Goal: Task Accomplishment & Management: Complete application form

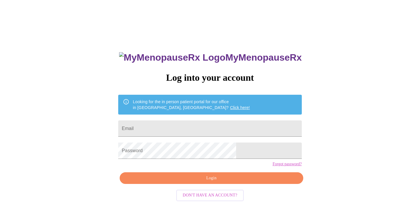
click at [230, 105] on link "Click here!" at bounding box center [240, 107] width 20 height 5
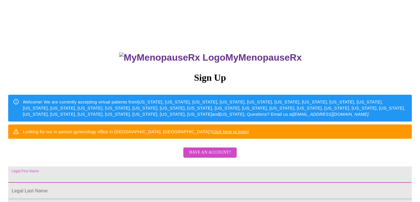
click at [224, 183] on input "Legal First Name" at bounding box center [210, 175] width 404 height 16
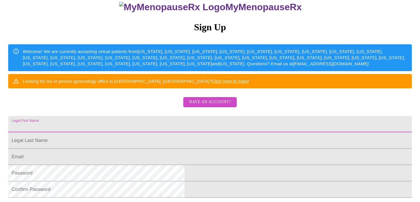
scroll to position [53, 0]
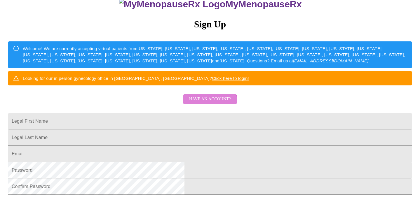
click at [206, 103] on span "Have an account?" at bounding box center [210, 99] width 42 height 7
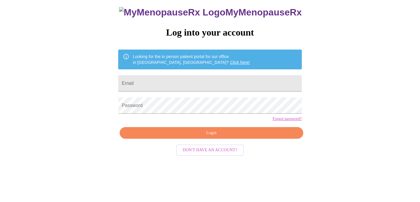
scroll to position [12, 0]
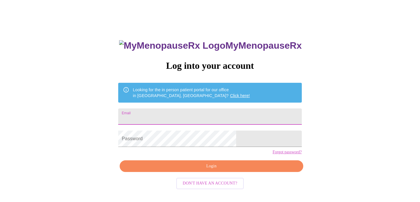
click at [206, 116] on input "Email" at bounding box center [209, 117] width 183 height 16
type input "leithawalling@gmail.com"
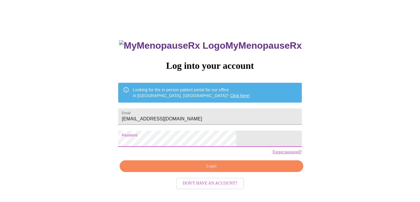
click at [206, 170] on span "Login" at bounding box center [211, 166] width 170 height 7
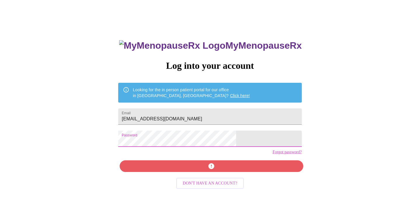
click at [150, 143] on div "MyMenopauseRx Log into your account Looking for the in person patient portal fo…" at bounding box center [209, 132] width 195 height 202
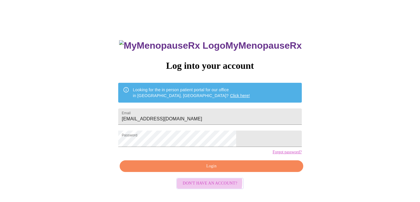
click at [208, 187] on span "Don't have an account?" at bounding box center [210, 183] width 55 height 7
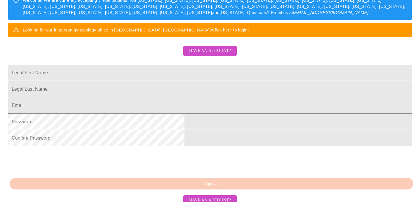
scroll to position [103, 0]
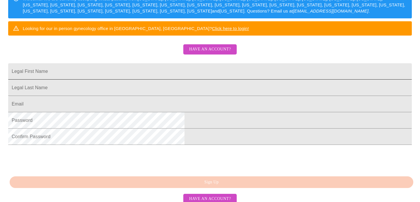
click at [181, 80] on input "Legal First Name" at bounding box center [210, 71] width 404 height 16
type input "Leitha"
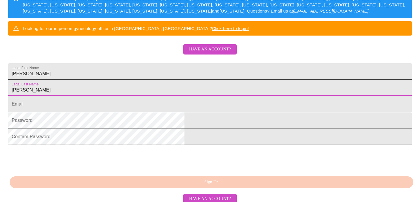
type input "Walling"
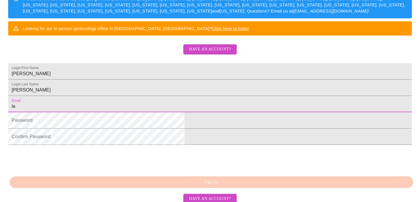
type input "leithawalling@gmail.com"
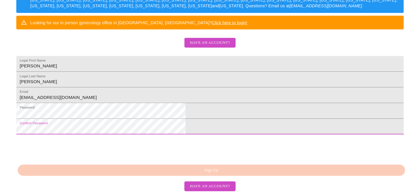
scroll to position [152, 0]
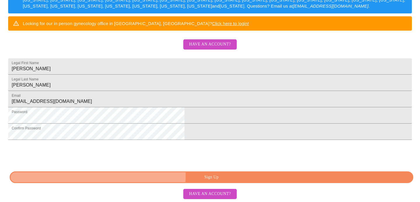
click at [192, 177] on span "Sign Up" at bounding box center [211, 177] width 390 height 7
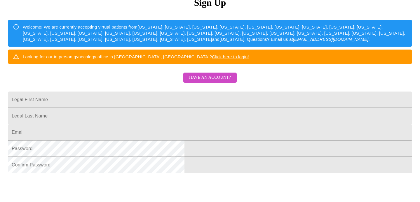
scroll to position [76, 0]
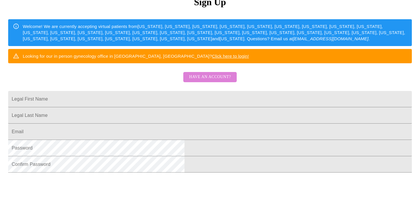
click at [229, 81] on span "Have an account?" at bounding box center [210, 77] width 42 height 7
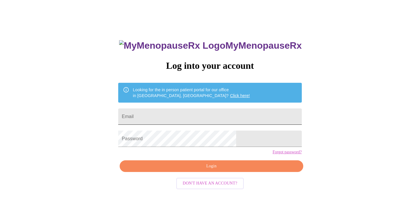
click at [215, 113] on input "Email" at bounding box center [209, 117] width 183 height 16
type input "leithawalling@gmail.com"
click at [273, 155] on link "Forgot password?" at bounding box center [287, 152] width 29 height 5
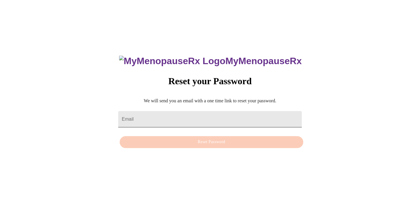
click at [212, 111] on input "Email" at bounding box center [209, 119] width 183 height 16
type input "[EMAIL_ADDRESS][DOMAIN_NAME]"
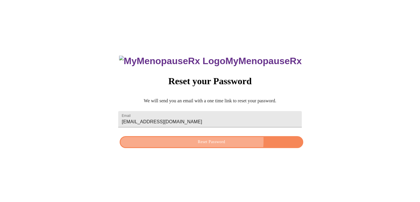
click at [204, 141] on span "Reset Password" at bounding box center [211, 142] width 170 height 7
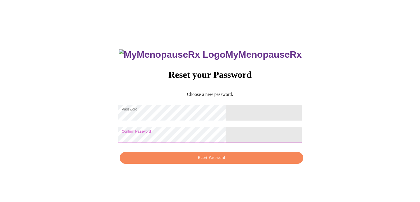
click at [233, 159] on span "Reset Password" at bounding box center [211, 157] width 170 height 7
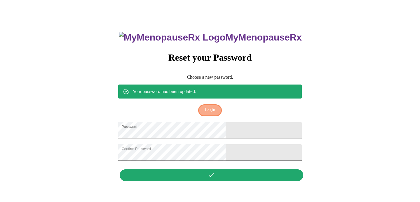
click at [212, 107] on span "Login" at bounding box center [210, 110] width 10 height 7
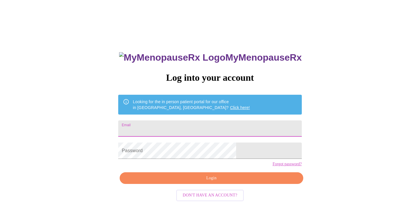
click at [194, 130] on input "Email" at bounding box center [209, 128] width 183 height 16
type input "[EMAIL_ADDRESS][DOMAIN_NAME]"
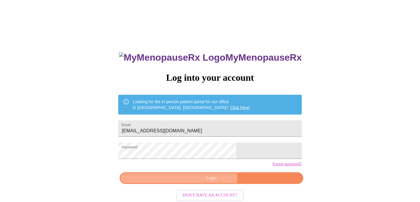
click at [172, 182] on span "Login" at bounding box center [211, 178] width 170 height 7
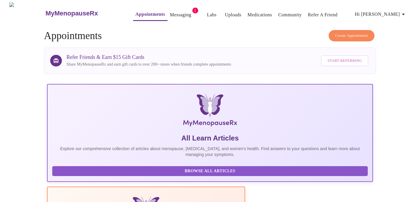
click at [135, 11] on link "Appointments" at bounding box center [150, 14] width 30 height 8
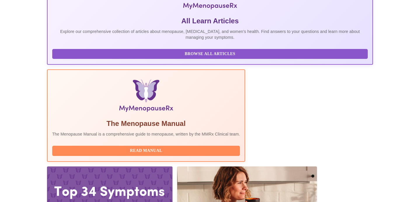
scroll to position [117, 0]
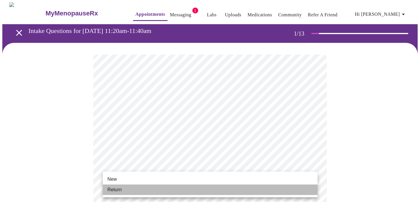
click at [290, 189] on li "Return" at bounding box center [210, 190] width 215 height 11
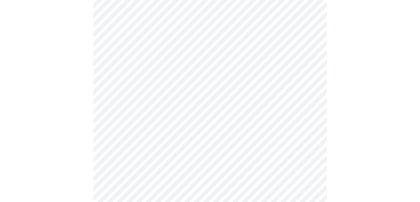
scroll to position [315, 0]
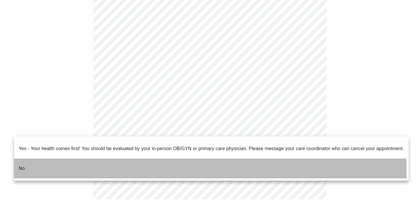
click at [53, 165] on li "No" at bounding box center [211, 169] width 394 height 20
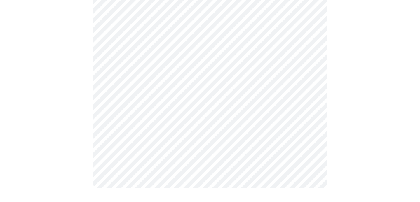
scroll to position [0, 0]
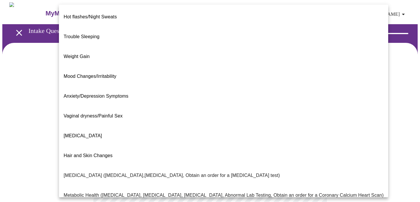
click at [312, 118] on body "MyMenopauseRx Appointments Messaging 1 Labs Uploads Medications Community Refer…" at bounding box center [209, 177] width 415 height 350
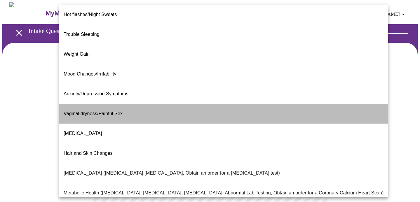
click at [310, 104] on li "Vaginal dryness/Painful Sex" at bounding box center [223, 114] width 329 height 20
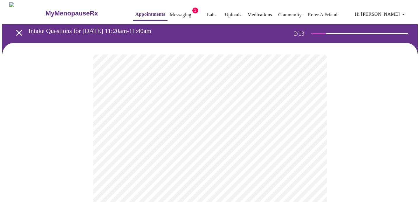
click at [312, 119] on body "MyMenopauseRx Appointments Messaging 1 Labs Uploads Medications Community Refer…" at bounding box center [209, 175] width 415 height 347
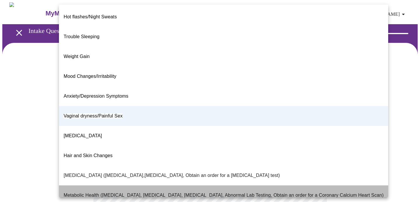
click at [298, 192] on p "Metabolic Health ([MEDICAL_DATA], [MEDICAL_DATA], [MEDICAL_DATA], Abnormal Lab …" at bounding box center [224, 195] width 320 height 7
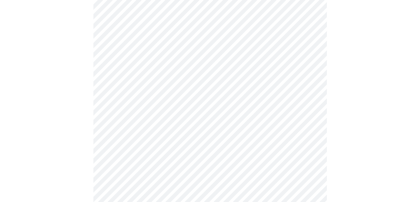
scroll to position [60, 0]
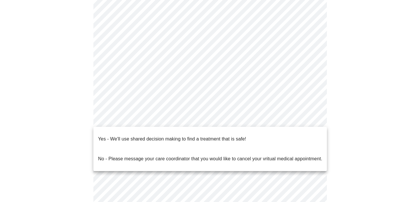
click at [312, 116] on body "MyMenopauseRx Appointments Messaging 1 Labs Uploads Medications Community Refer…" at bounding box center [209, 115] width 415 height 347
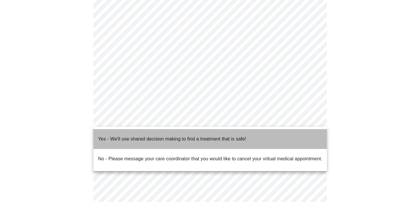
click at [253, 137] on li "Yes - We'll use shared decision making to find a treatment that is safe!" at bounding box center [209, 139] width 233 height 20
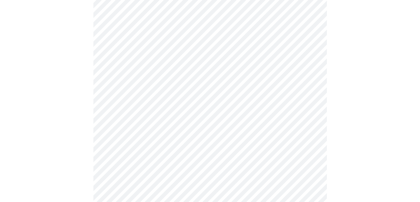
scroll to position [0, 0]
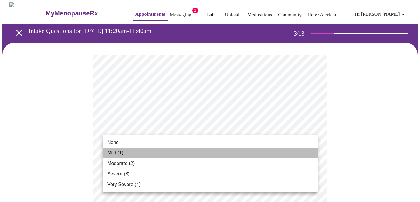
click at [265, 156] on li "Mild (1)" at bounding box center [210, 153] width 215 height 11
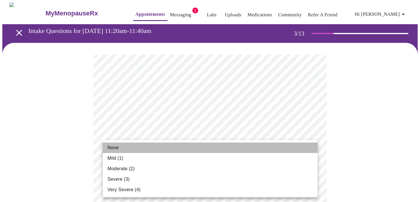
click at [301, 147] on li "None" at bounding box center [210, 148] width 215 height 11
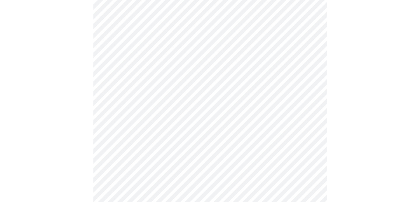
scroll to position [92, 0]
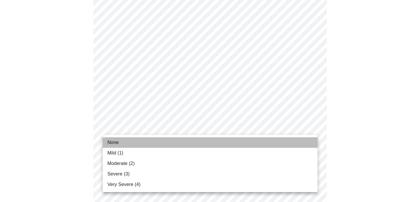
click at [301, 143] on li "None" at bounding box center [210, 142] width 215 height 11
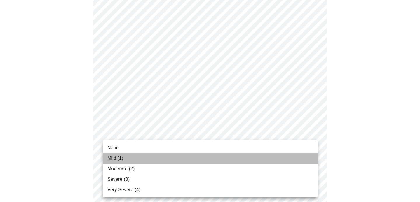
click at [305, 163] on li "Mild (1)" at bounding box center [210, 158] width 215 height 11
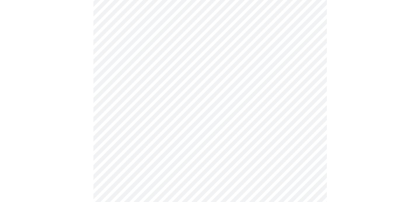
scroll to position [150, 0]
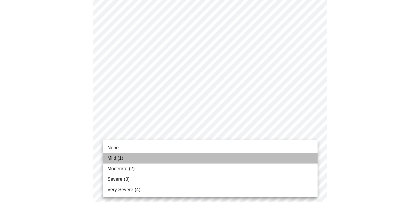
click at [307, 161] on li "Mild (1)" at bounding box center [210, 158] width 215 height 11
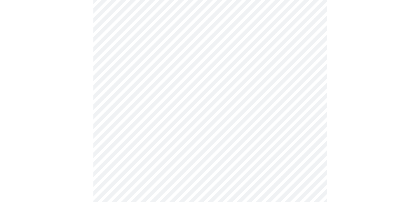
scroll to position [204, 0]
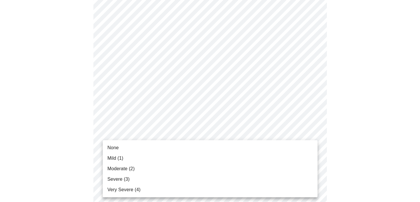
click at [311, 136] on body "MyMenopauseRx Appointments Messaging 1 Labs Uploads Medications Community Refer…" at bounding box center [209, 165] width 415 height 734
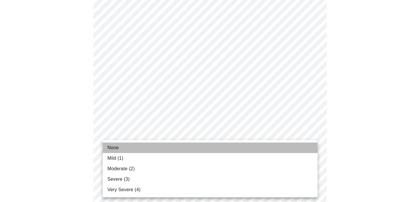
click at [296, 144] on li "None" at bounding box center [210, 148] width 215 height 11
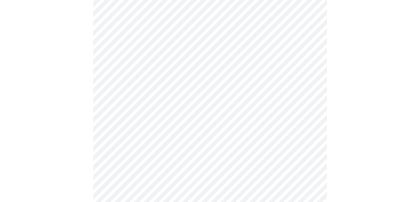
scroll to position [263, 0]
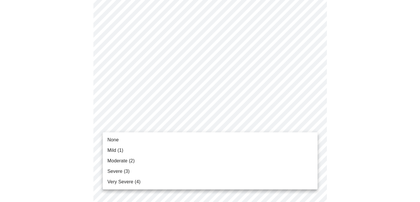
click at [310, 124] on body "MyMenopauseRx Appointments Messaging 1 Labs Uploads Medications Community Refer…" at bounding box center [209, 102] width 415 height 726
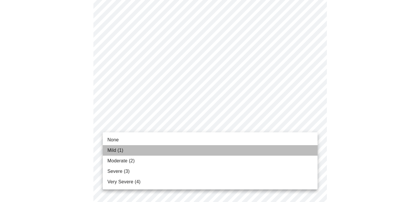
click at [285, 150] on li "Mild (1)" at bounding box center [210, 150] width 215 height 11
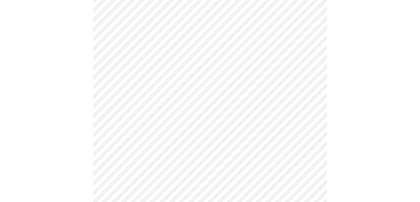
scroll to position [319, 0]
click at [312, 113] on body "MyMenopauseRx Appointments Messaging 1 Labs Uploads Medications Community Refer…" at bounding box center [209, 42] width 415 height 718
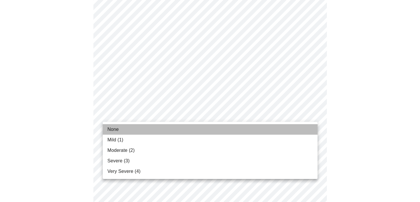
click at [284, 127] on li "None" at bounding box center [210, 129] width 215 height 11
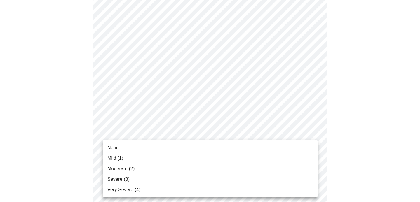
click at [312, 160] on body "MyMenopauseRx Appointments Messaging 1 Labs Uploads Medications Community Refer…" at bounding box center [209, 38] width 415 height 710
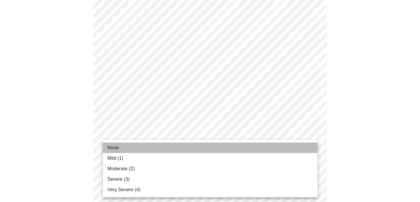
click at [308, 150] on li "None" at bounding box center [210, 148] width 215 height 11
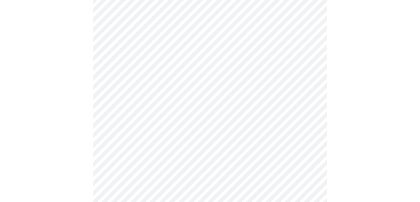
scroll to position [403, 0]
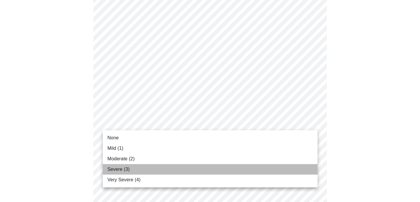
click at [270, 174] on li "Severe (3)" at bounding box center [210, 169] width 215 height 11
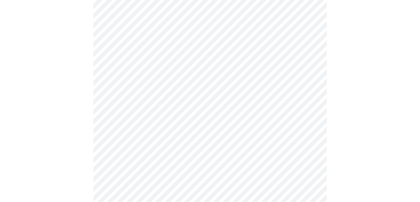
scroll to position [449, 0]
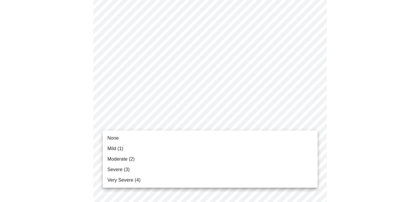
click at [294, 148] on li "Mild (1)" at bounding box center [210, 149] width 215 height 11
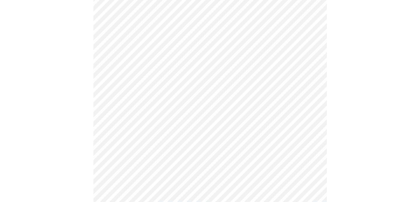
scroll to position [302, 0]
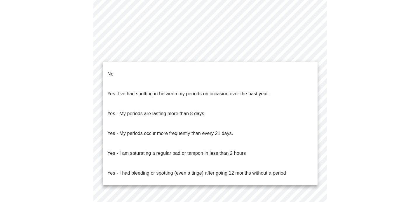
click at [289, 67] on li "No" at bounding box center [210, 74] width 215 height 20
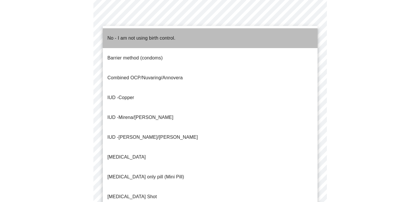
click at [290, 40] on li "No - I am not using birth control." at bounding box center [210, 38] width 215 height 20
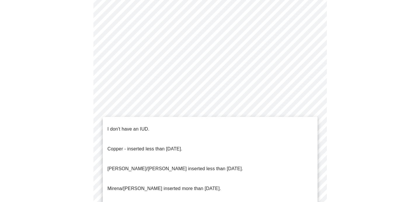
click at [248, 122] on li "I don't have an IUD." at bounding box center [210, 129] width 215 height 20
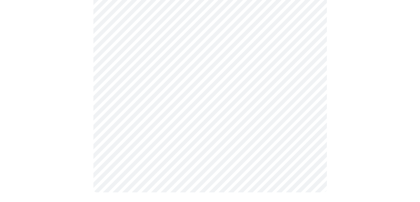
scroll to position [363, 0]
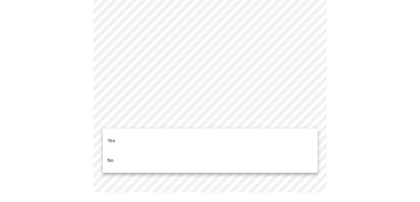
click at [273, 151] on li "No" at bounding box center [210, 161] width 215 height 20
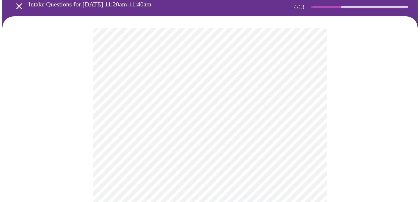
scroll to position [27, 0]
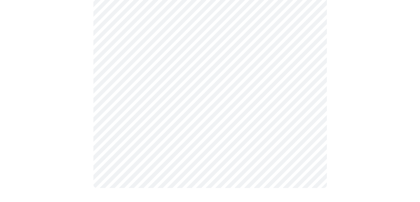
scroll to position [0, 0]
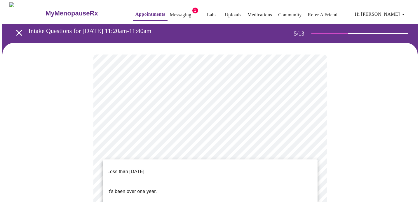
click at [284, 188] on li "It's been over one year." at bounding box center [210, 192] width 215 height 20
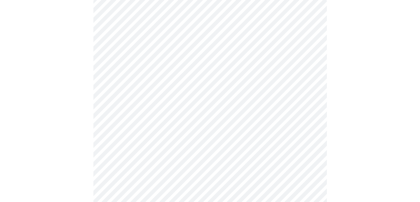
scroll to position [58, 0]
click at [310, 144] on body "MyMenopauseRx Appointments Messaging 1 Labs Uploads Medications Community Refer…" at bounding box center [209, 178] width 415 height 469
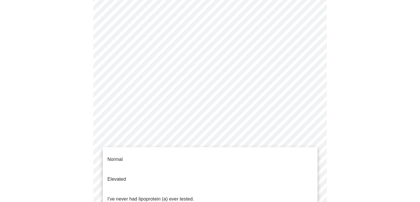
click at [311, 144] on div at bounding box center [210, 101] width 420 height 202
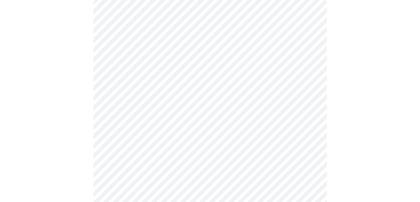
scroll to position [55, 0]
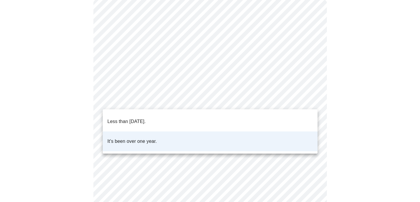
click at [312, 99] on body "MyMenopauseRx Appointments Messaging 1 Labs Uploads Medications Community Refer…" at bounding box center [209, 181] width 415 height 469
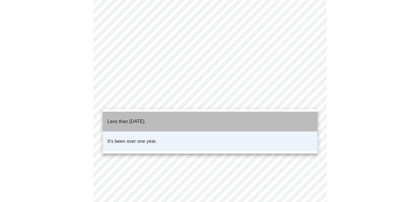
click at [300, 117] on li "Less than [DATE]." at bounding box center [210, 122] width 215 height 20
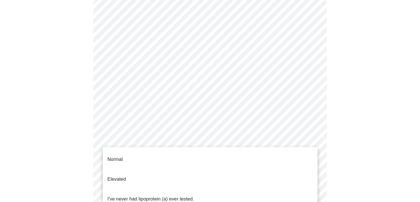
click at [312, 146] on body "MyMenopauseRx Appointments Messaging 1 Labs Uploads Medications Community Refer…" at bounding box center [209, 181] width 415 height 469
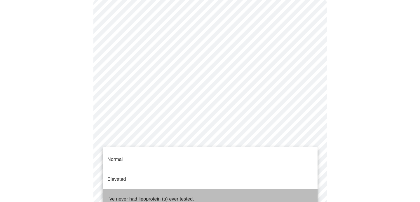
click at [279, 189] on li "I've never had lipoprotein (a) ever tested." at bounding box center [210, 199] width 215 height 20
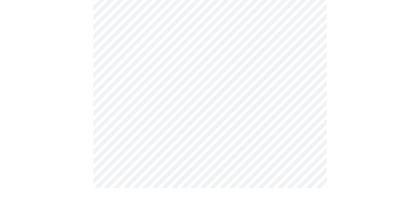
scroll to position [0, 0]
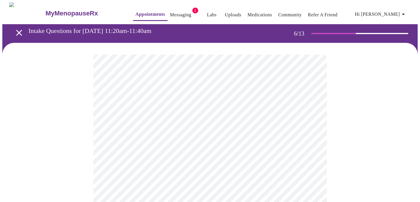
click at [242, 168] on body "MyMenopauseRx Appointments Messaging 1 Labs Uploads Medications Community Refer…" at bounding box center [209, 157] width 415 height 311
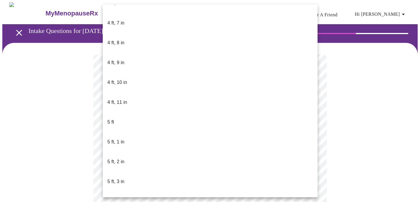
scroll to position [371, 0]
click at [134, 152] on li "5 ft, 2 in" at bounding box center [210, 162] width 215 height 20
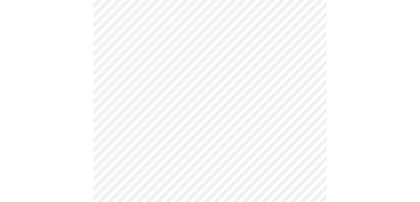
scroll to position [1498, 0]
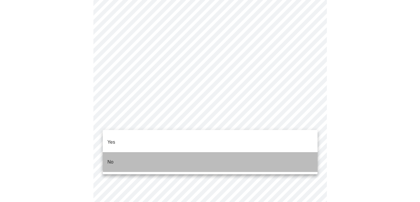
click at [294, 152] on li "No" at bounding box center [210, 162] width 215 height 20
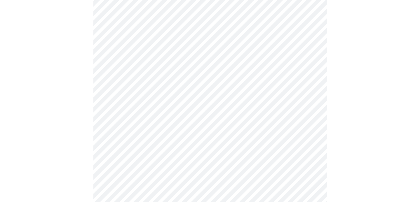
scroll to position [334, 0]
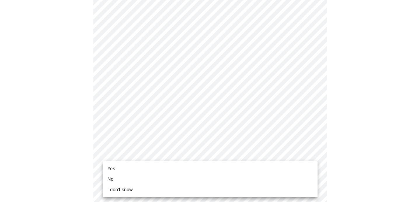
click at [293, 170] on li "Yes" at bounding box center [210, 169] width 215 height 11
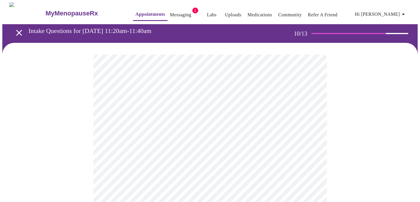
scroll to position [4, 0]
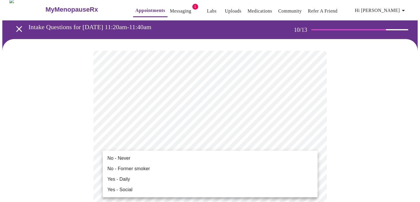
click at [273, 157] on li "No - Never" at bounding box center [210, 158] width 215 height 11
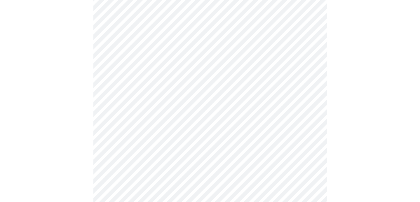
scroll to position [502, 0]
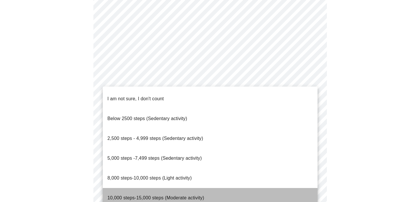
click at [172, 195] on span "10,000 steps-15,000 steps (Moderate activity)" at bounding box center [155, 197] width 97 height 5
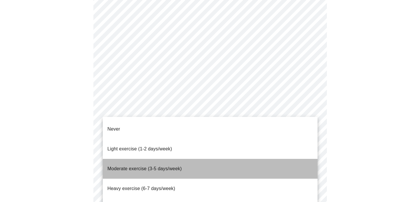
click at [270, 161] on li "Moderate exercise (3-5 days/week)" at bounding box center [210, 169] width 215 height 20
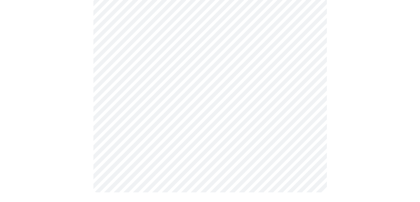
scroll to position [554, 0]
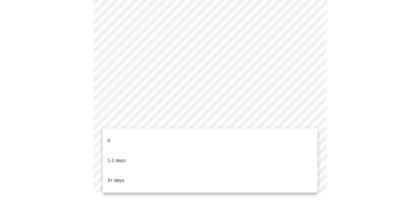
click at [261, 171] on li "3+ days" at bounding box center [210, 181] width 215 height 20
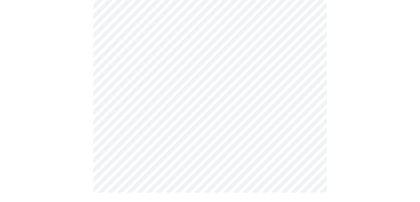
scroll to position [0, 0]
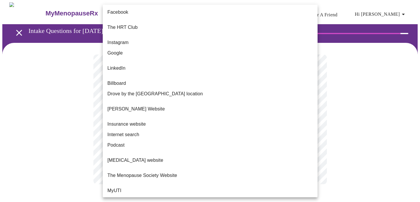
click at [312, 120] on body "MyMenopauseRx Appointments Messaging 1 Labs Uploads Medications Community Refer…" at bounding box center [209, 99] width 415 height 194
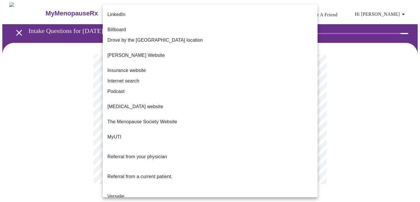
scroll to position [53, 0]
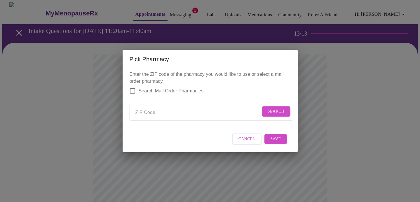
click at [146, 115] on input "Send a message to your care team" at bounding box center [197, 112] width 125 height 9
type input "60190"
click at [272, 113] on span "Search" at bounding box center [276, 111] width 17 height 7
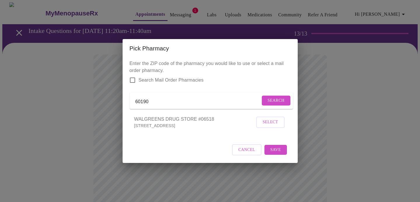
click at [270, 125] on span "Select" at bounding box center [270, 122] width 15 height 7
click at [277, 153] on span "Save" at bounding box center [275, 149] width 11 height 7
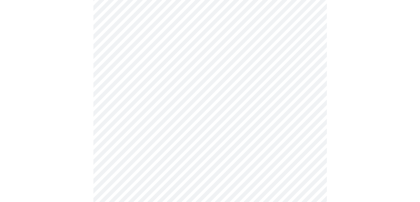
scroll to position [75, 0]
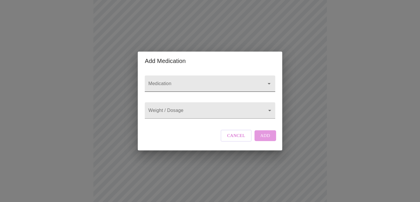
click at [270, 80] on icon "Open" at bounding box center [269, 83] width 7 height 7
click at [270, 80] on icon "Close" at bounding box center [269, 83] width 7 height 7
click at [255, 81] on input "Medication" at bounding box center [201, 86] width 109 height 11
type input "Veozah"
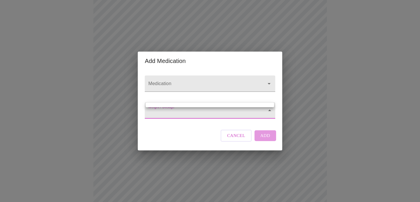
click at [161, 113] on body "MyMenopauseRx Appointments Messaging 1 Labs Uploads Medications Community Refer…" at bounding box center [209, 146] width 415 height 437
click at [164, 114] on div at bounding box center [210, 101] width 420 height 202
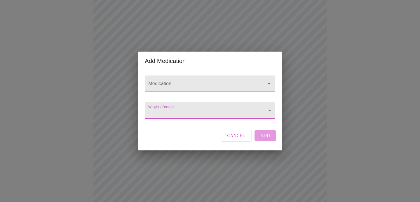
click at [157, 106] on body "MyMenopauseRx Appointments Messaging 1 Labs Uploads Medications Community Refer…" at bounding box center [209, 146] width 415 height 437
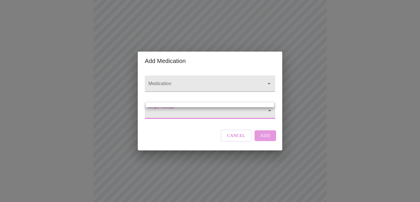
click at [160, 113] on div at bounding box center [210, 101] width 420 height 202
click at [160, 113] on body "MyMenopauseRx Appointments Messaging 1 Labs Uploads Medications Community Refer…" at bounding box center [209, 146] width 415 height 437
click at [270, 111] on div at bounding box center [210, 101] width 420 height 202
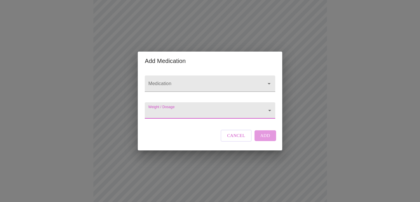
click at [269, 111] on body "MyMenopauseRx Appointments Messaging 1 Labs Uploads Medications Community Refer…" at bounding box center [209, 146] width 415 height 437
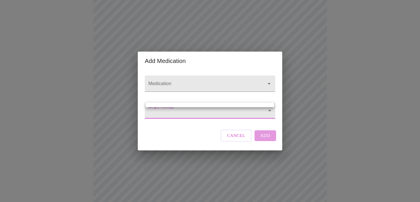
click at [266, 105] on ul at bounding box center [210, 105] width 128 height 5
click at [263, 104] on ul at bounding box center [210, 105] width 128 height 5
click at [250, 114] on div at bounding box center [210, 101] width 420 height 202
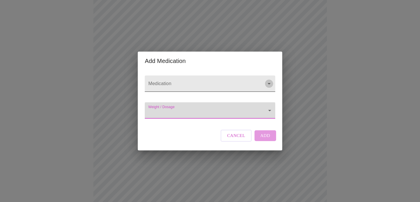
click at [268, 80] on icon "Open" at bounding box center [269, 83] width 7 height 7
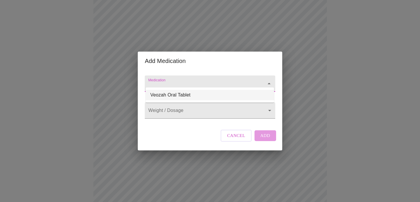
click at [195, 96] on li "Veozah Oral Tablet" at bounding box center [210, 95] width 128 height 11
type input "Veozah Oral Tablet"
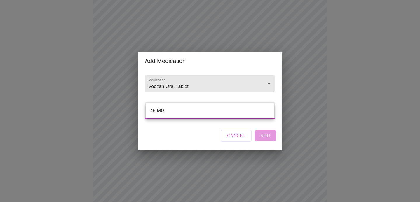
click at [268, 110] on body "MyMenopauseRx Appointments Messaging 1 Labs Uploads Medications Community Refer…" at bounding box center [209, 146] width 415 height 437
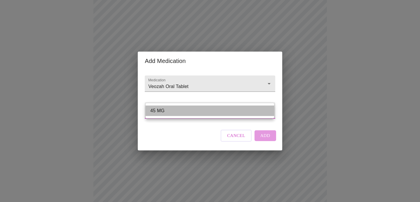
click at [254, 115] on li "45 MG" at bounding box center [210, 111] width 128 height 11
type input "45 MG"
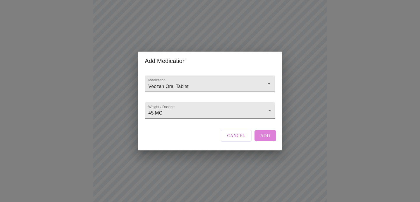
click at [265, 139] on span "Add" at bounding box center [265, 136] width 10 height 8
click at [269, 80] on icon "Open" at bounding box center [269, 83] width 7 height 7
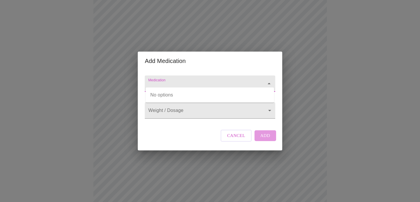
click at [269, 83] on icon "Close" at bounding box center [269, 83] width 3 height 1
click at [235, 81] on input "Medication" at bounding box center [201, 86] width 109 height 11
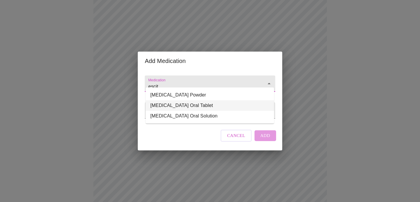
click at [223, 105] on li "[MEDICAL_DATA] Oral Tablet" at bounding box center [210, 105] width 128 height 11
type input "[MEDICAL_DATA] Oral Tablet"
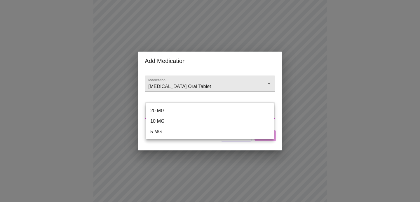
click at [266, 111] on body "MyMenopauseRx Appointments Messaging 1 Labs Uploads Medications Community Refer…" at bounding box center [209, 153] width 415 height 450
click at [262, 120] on li "10 MG" at bounding box center [210, 121] width 128 height 11
type input "10 MG"
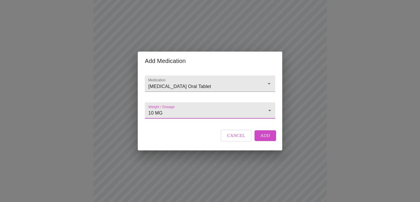
click at [270, 140] on button "Add" at bounding box center [265, 135] width 22 height 11
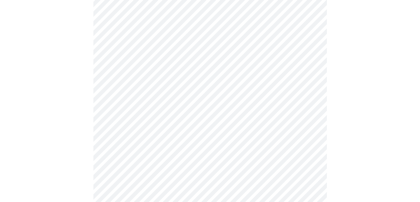
scroll to position [149, 0]
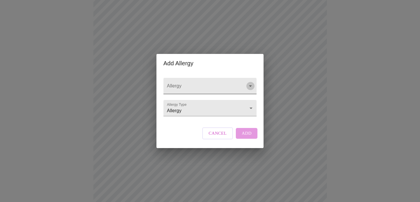
click at [252, 83] on icon "Open" at bounding box center [250, 86] width 7 height 7
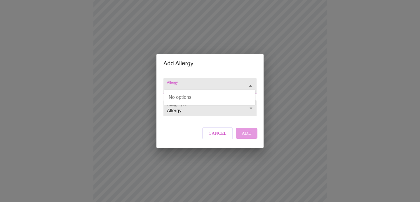
click at [252, 83] on icon "Close" at bounding box center [250, 86] width 7 height 7
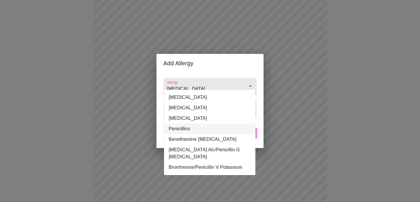
click at [181, 128] on li "Penicillins" at bounding box center [209, 129] width 91 height 11
type input "Penicillins"
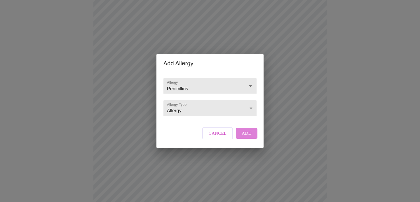
click at [244, 137] on span "Add" at bounding box center [247, 134] width 10 height 8
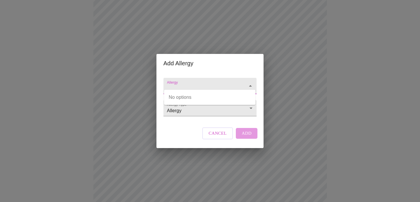
click at [193, 84] on input "Allergy" at bounding box center [202, 88] width 72 height 11
type input "laytex"
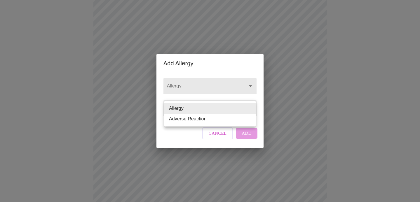
click at [214, 113] on body "MyMenopauseRx Appointments Messaging 1 Labs Uploads Medications Community Refer…" at bounding box center [209, 84] width 415 height 460
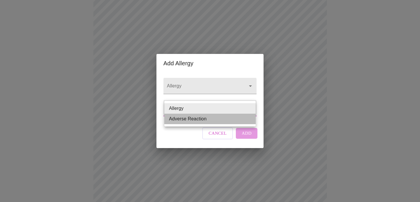
click at [211, 119] on li "Adverse Reaction" at bounding box center [209, 119] width 91 height 11
type input "Adverse Reaction"
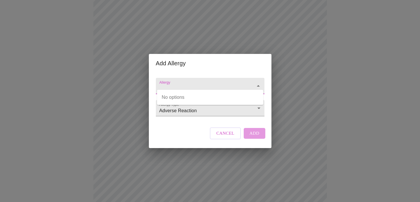
click at [210, 83] on input "Allergy" at bounding box center [201, 88] width 87 height 11
click at [215, 85] on input "laytex" at bounding box center [201, 88] width 87 height 11
type input "l"
click at [227, 83] on input "[MEDICAL_DATA]" at bounding box center [201, 88] width 87 height 11
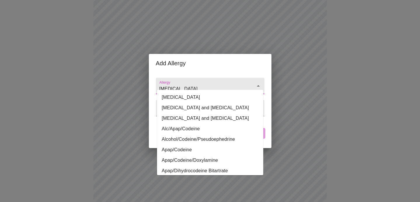
click at [217, 95] on li "[MEDICAL_DATA]" at bounding box center [210, 97] width 106 height 11
type input "[MEDICAL_DATA]"
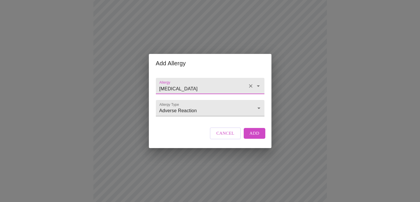
click at [250, 137] on span "Add" at bounding box center [254, 134] width 10 height 8
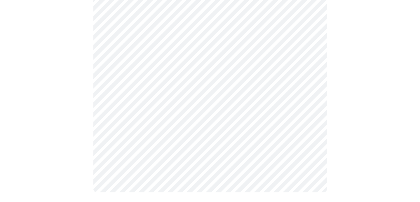
scroll to position [279, 0]
